Goal: Browse casually: Explore the website without a specific task or goal

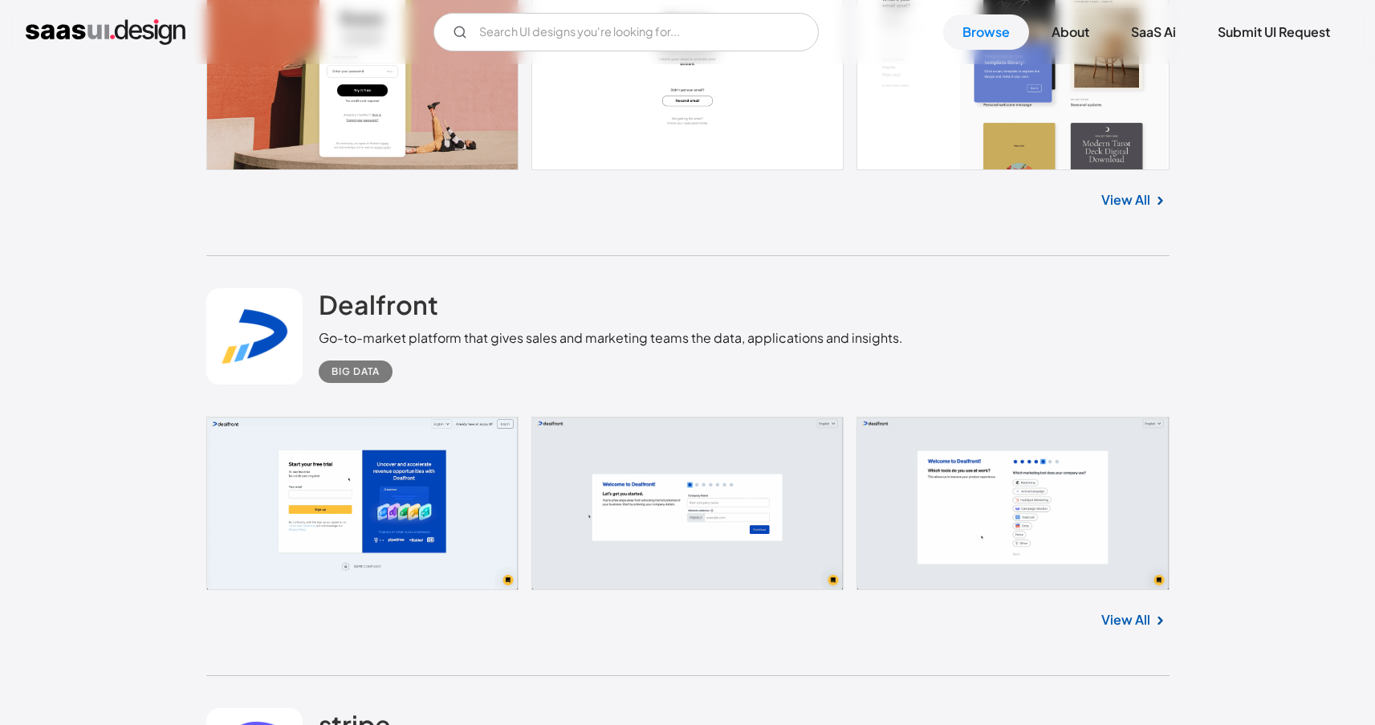
scroll to position [24374, 0]
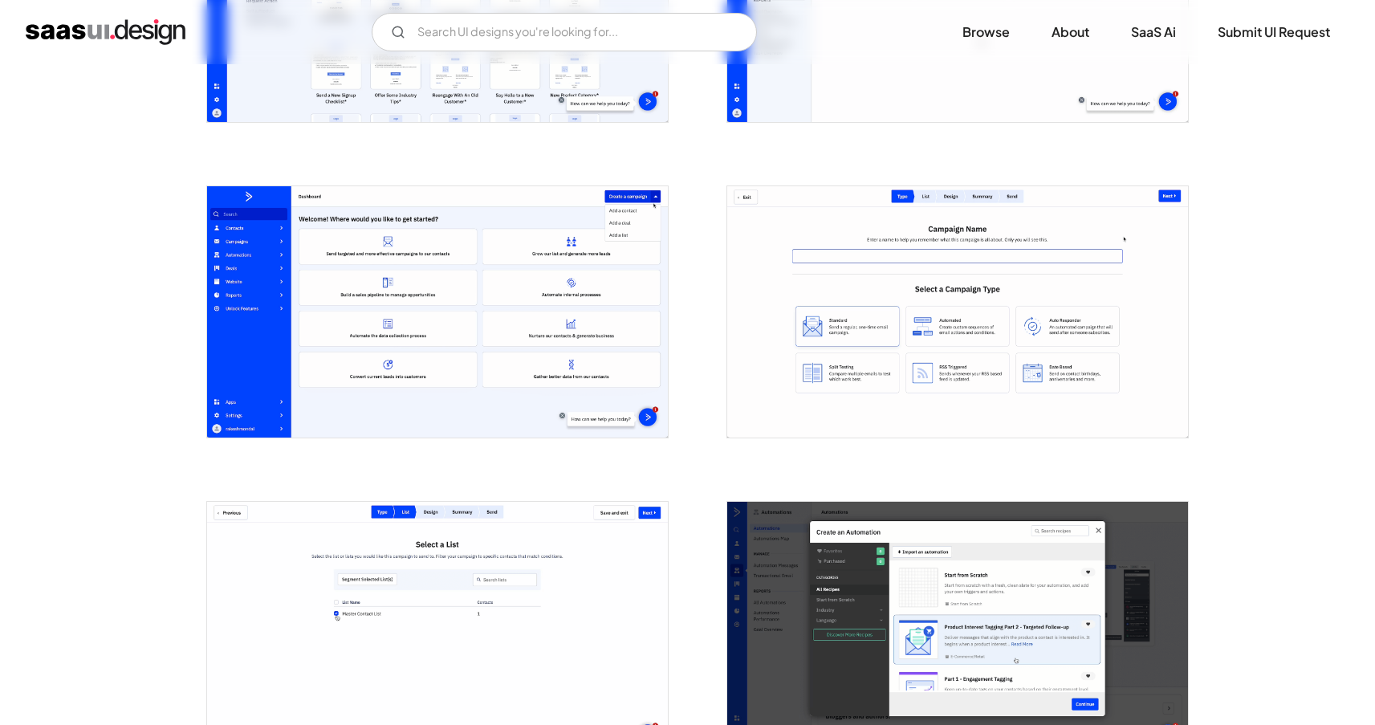
scroll to position [1978, 0]
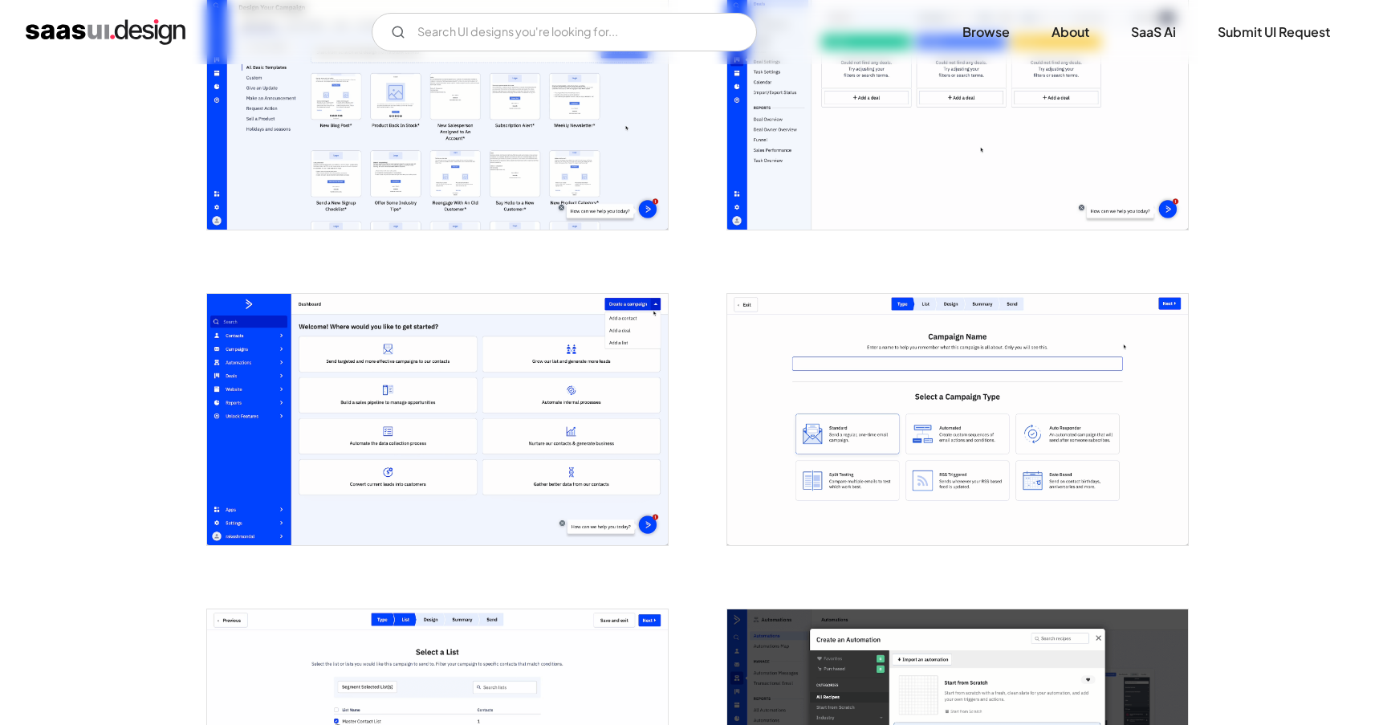
click at [883, 430] on img "open lightbox" at bounding box center [957, 420] width 461 height 252
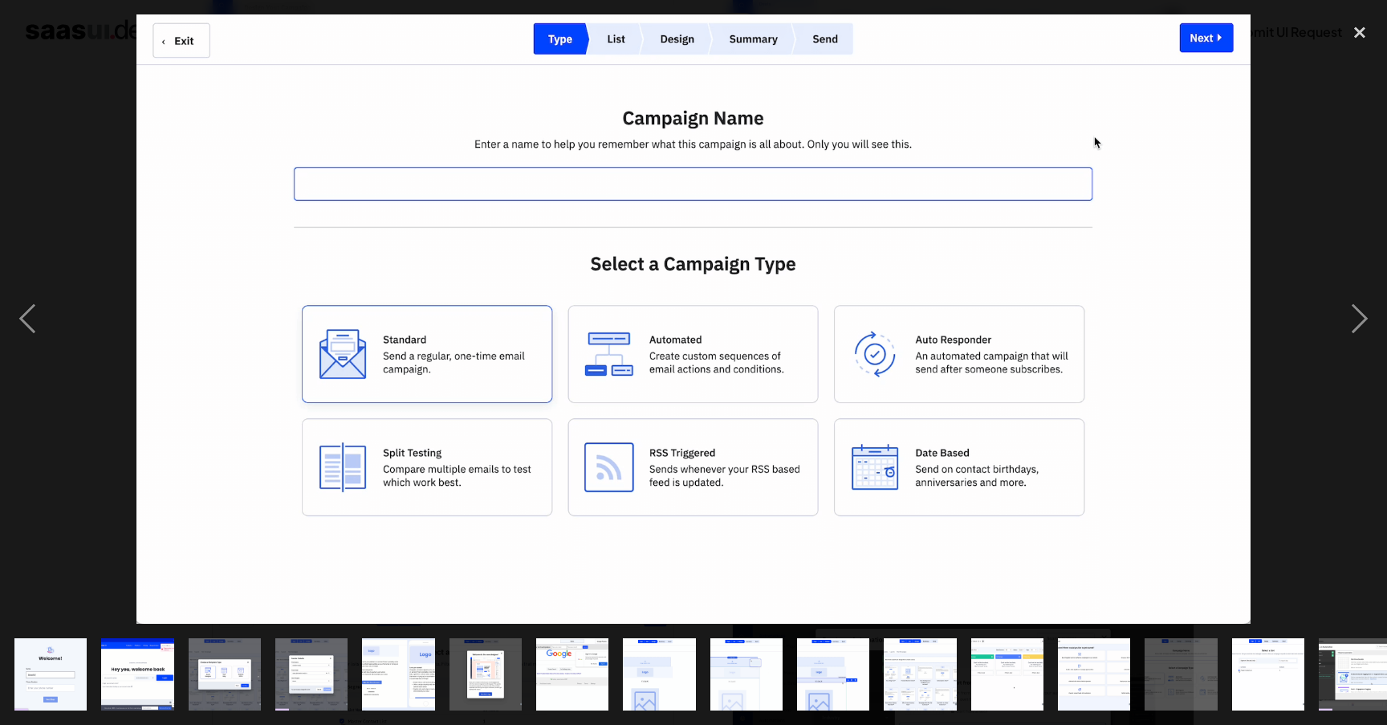
click at [1305, 240] on div at bounding box center [693, 318] width 1387 height 609
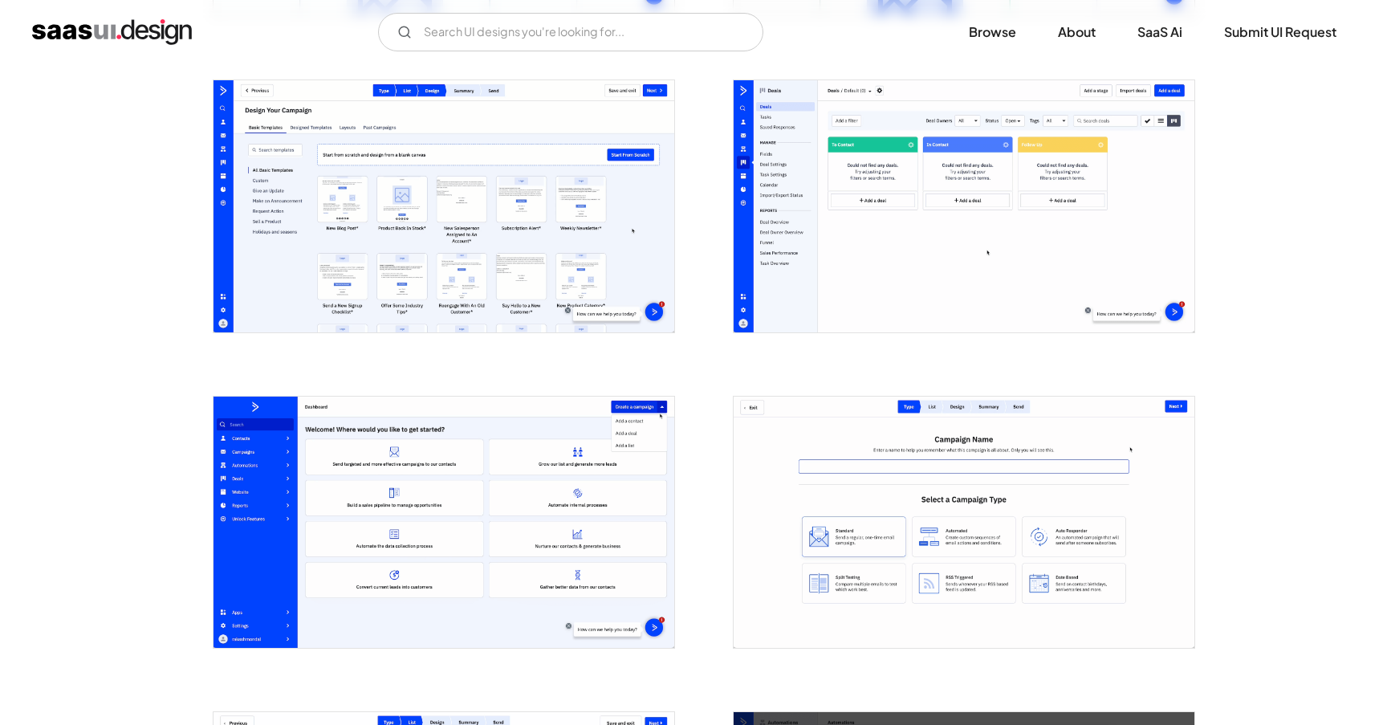
scroll to position [1875, 0]
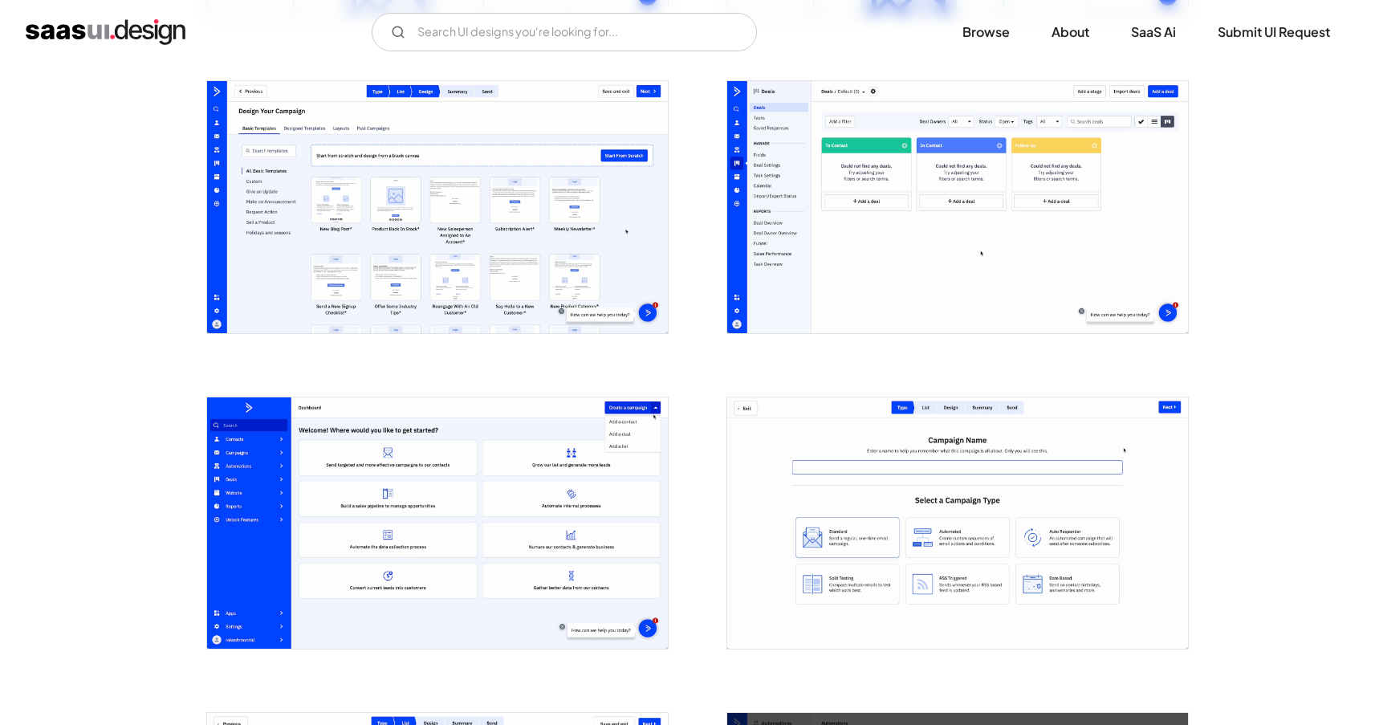
click at [934, 519] on img "open lightbox" at bounding box center [957, 523] width 461 height 252
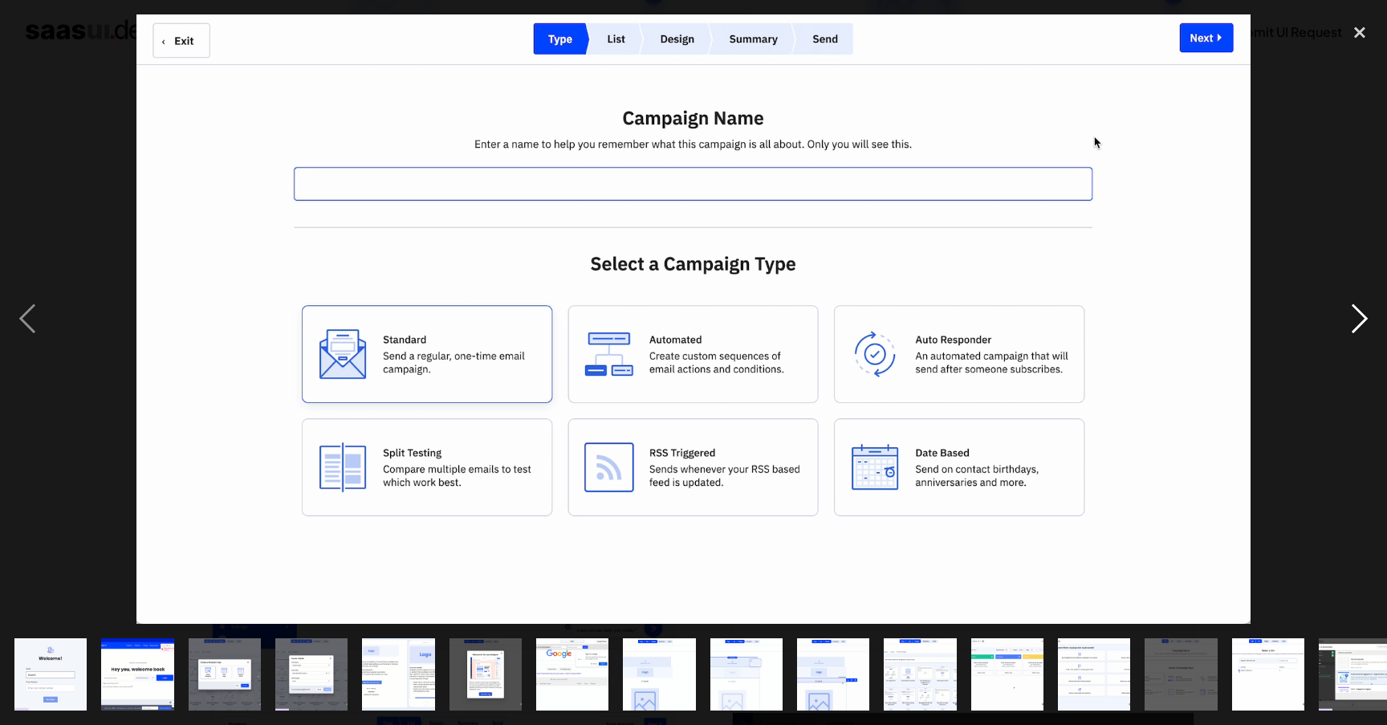
click at [1363, 325] on div "next image" at bounding box center [1359, 318] width 55 height 609
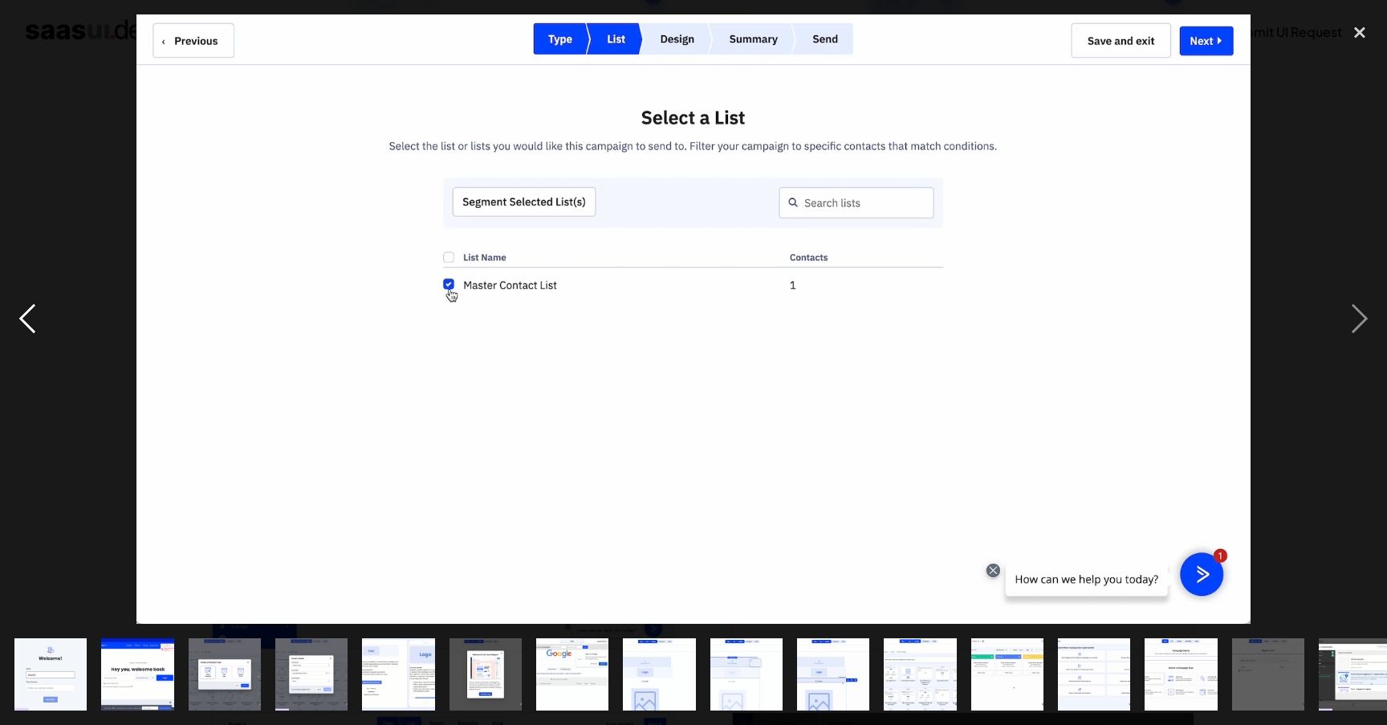
click at [26, 327] on div "previous image" at bounding box center [27, 318] width 55 height 609
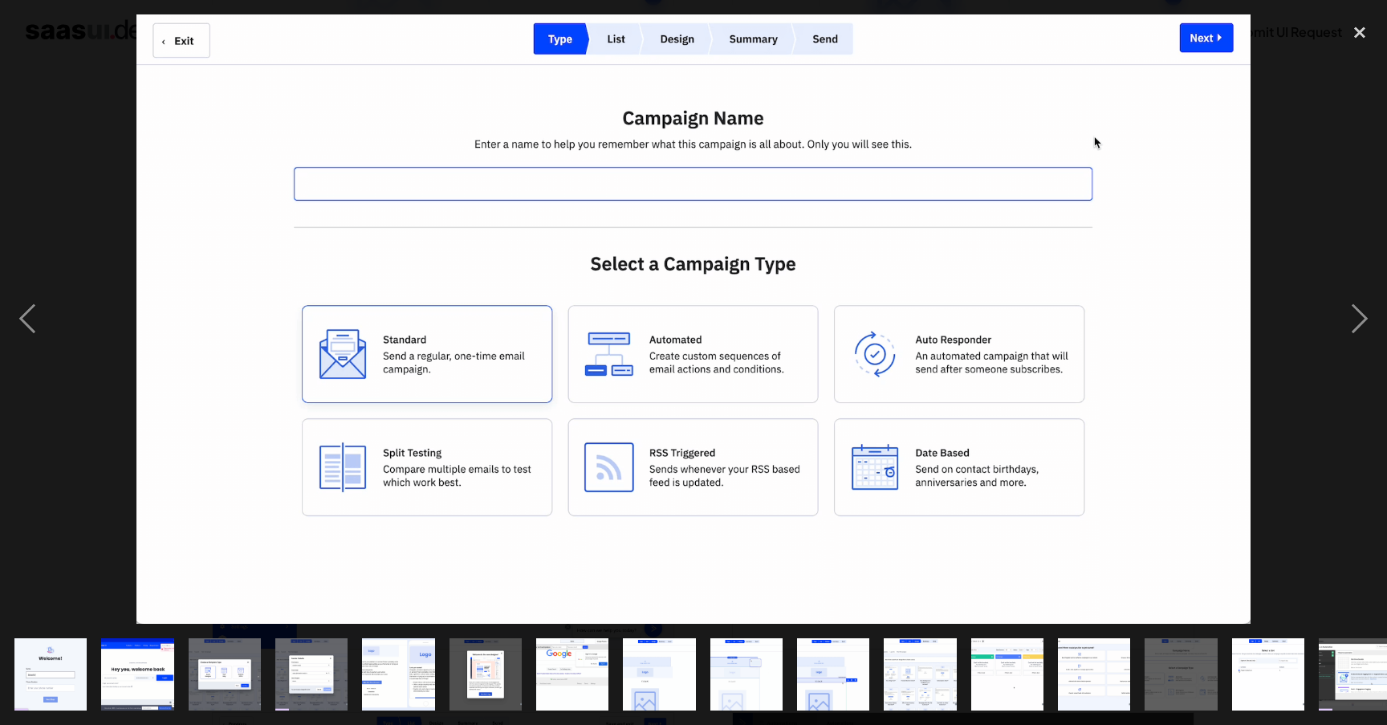
click at [1002, 638] on img "show item 12 of 24" at bounding box center [1006, 674] width 132 height 72
